Goal: Information Seeking & Learning: Understand process/instructions

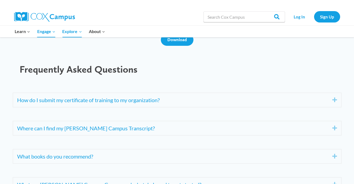
scroll to position [2004, 0]
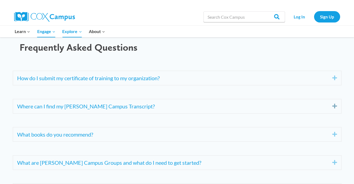
click at [334, 110] on icon "Expand" at bounding box center [332, 106] width 9 height 9
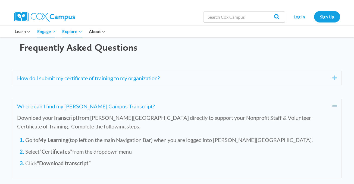
click at [334, 110] on icon "Collapse" at bounding box center [332, 106] width 9 height 9
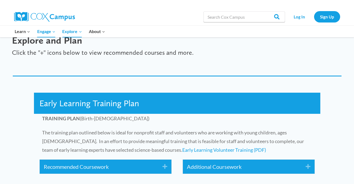
scroll to position [734, 0]
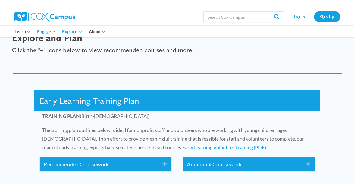
click at [165, 168] on icon "Expand" at bounding box center [162, 164] width 9 height 9
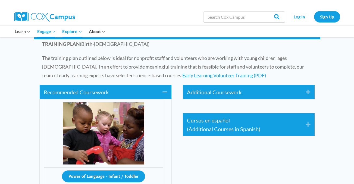
scroll to position [802, 0]
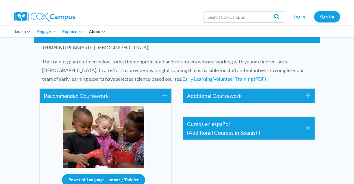
click at [306, 95] on icon "Expand" at bounding box center [306, 96] width 9 height 9
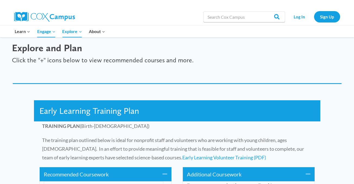
scroll to position [731, 0]
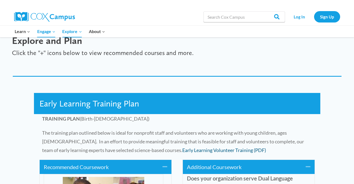
click at [186, 150] on link "Early Learning Volunteer Training (PDF)" at bounding box center [224, 150] width 84 height 6
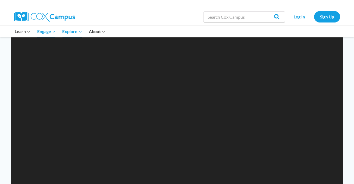
scroll to position [525, 0]
click at [285, 2] on div at bounding box center [258, 4] width 163 height 8
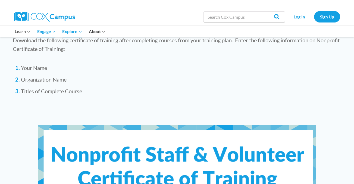
scroll to position [2008, 0]
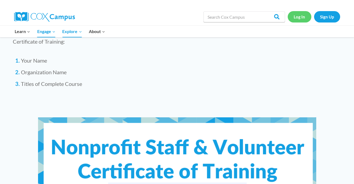
click at [301, 18] on link "Log In" at bounding box center [300, 16] width 24 height 11
